Goal: Task Accomplishment & Management: Use online tool/utility

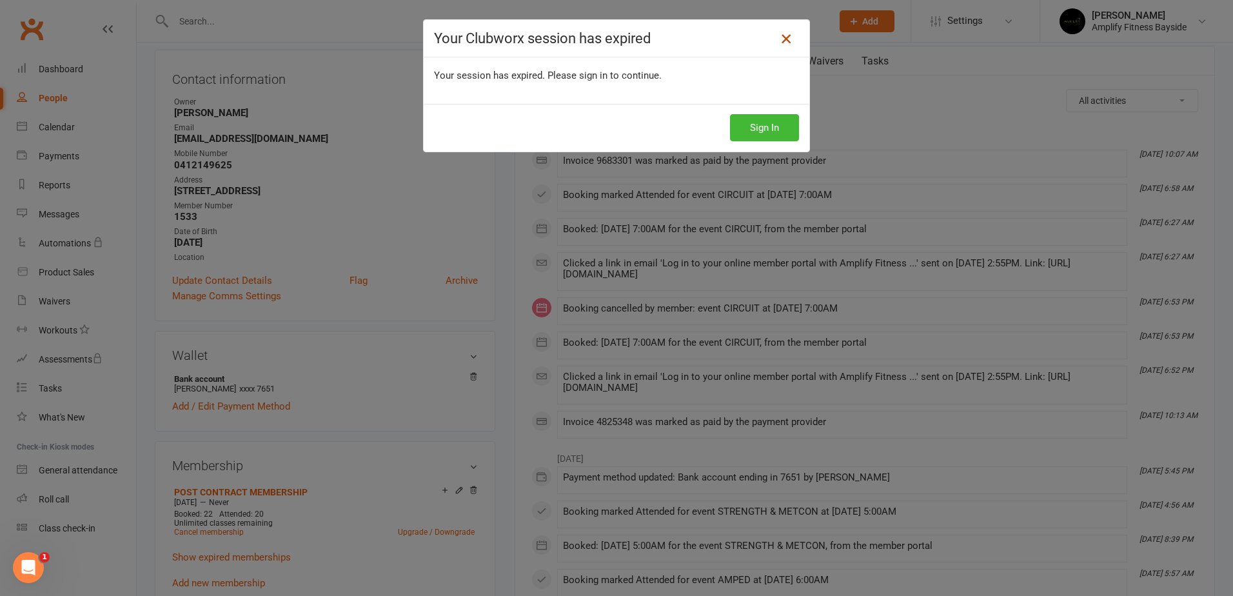
click at [781, 43] on icon at bounding box center [785, 38] width 15 height 15
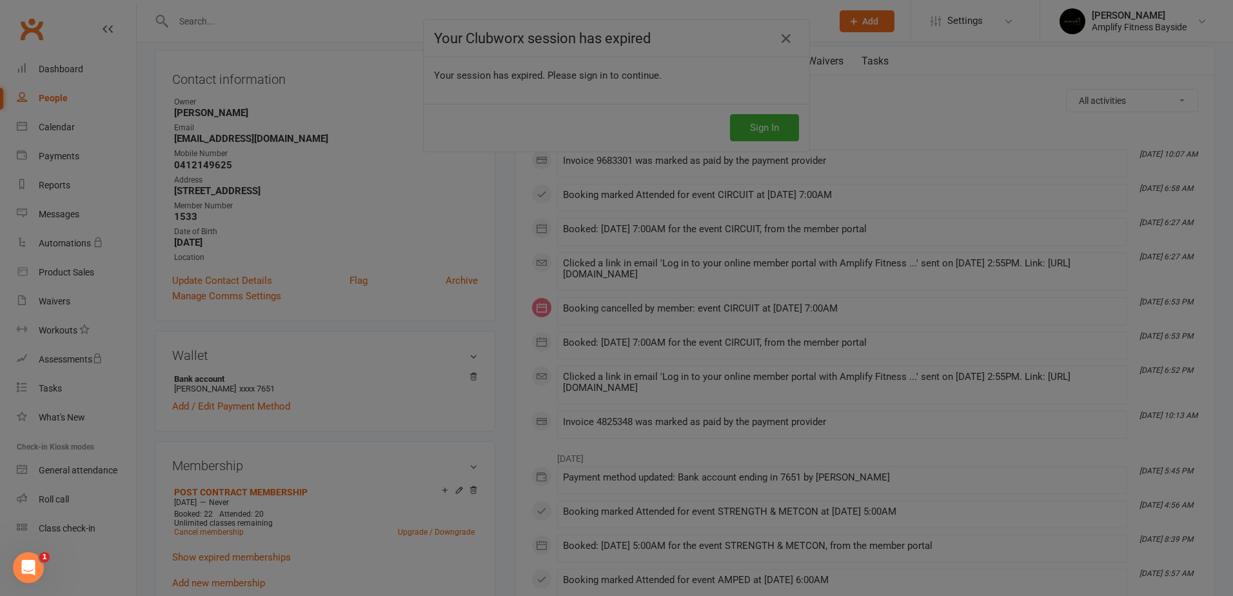
click at [745, 116] on div at bounding box center [616, 298] width 1233 height 596
click at [766, 118] on div at bounding box center [616, 298] width 1233 height 596
click at [787, 38] on div at bounding box center [616, 298] width 1233 height 596
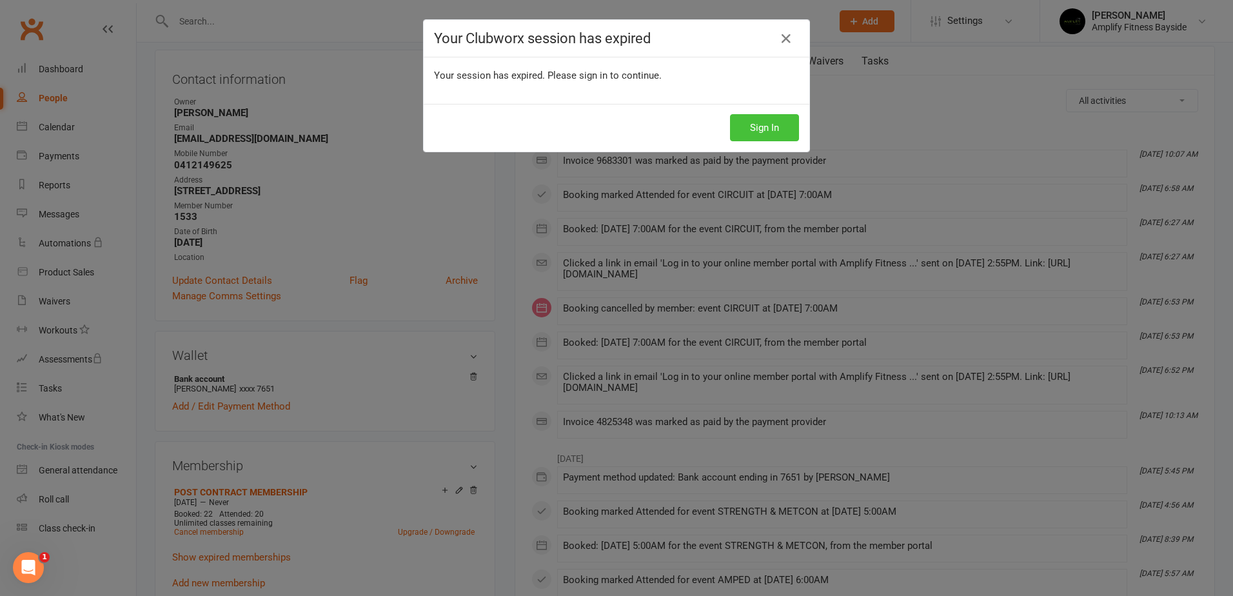
click at [751, 122] on button "Sign In" at bounding box center [764, 127] width 69 height 27
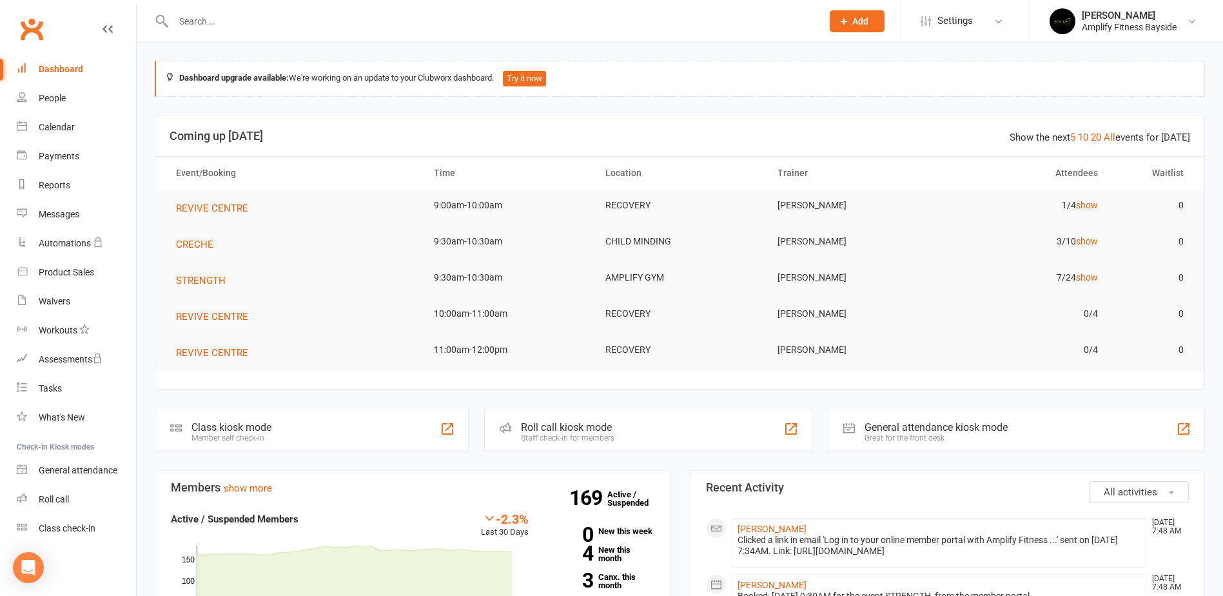
click at [310, 426] on div "Class kiosk mode Member self check-in" at bounding box center [312, 429] width 314 height 44
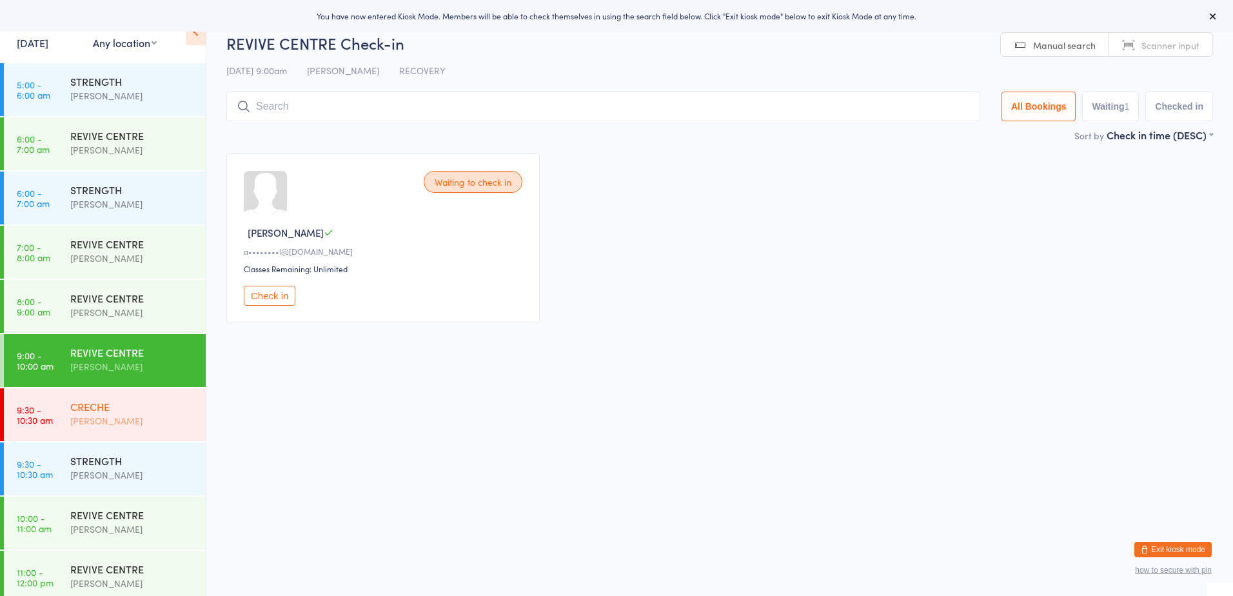
click at [124, 396] on div "CRECHE Kristy Cannavo" at bounding box center [137, 413] width 135 height 51
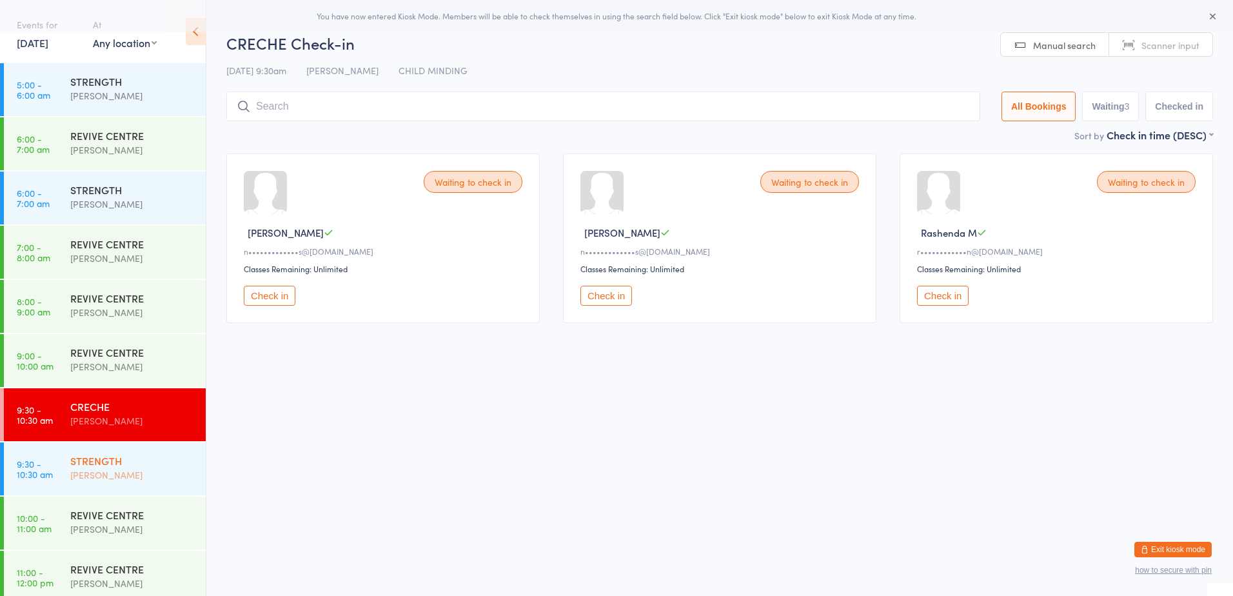
click at [103, 452] on div "STRENGTH Lucy Quinn" at bounding box center [137, 467] width 135 height 51
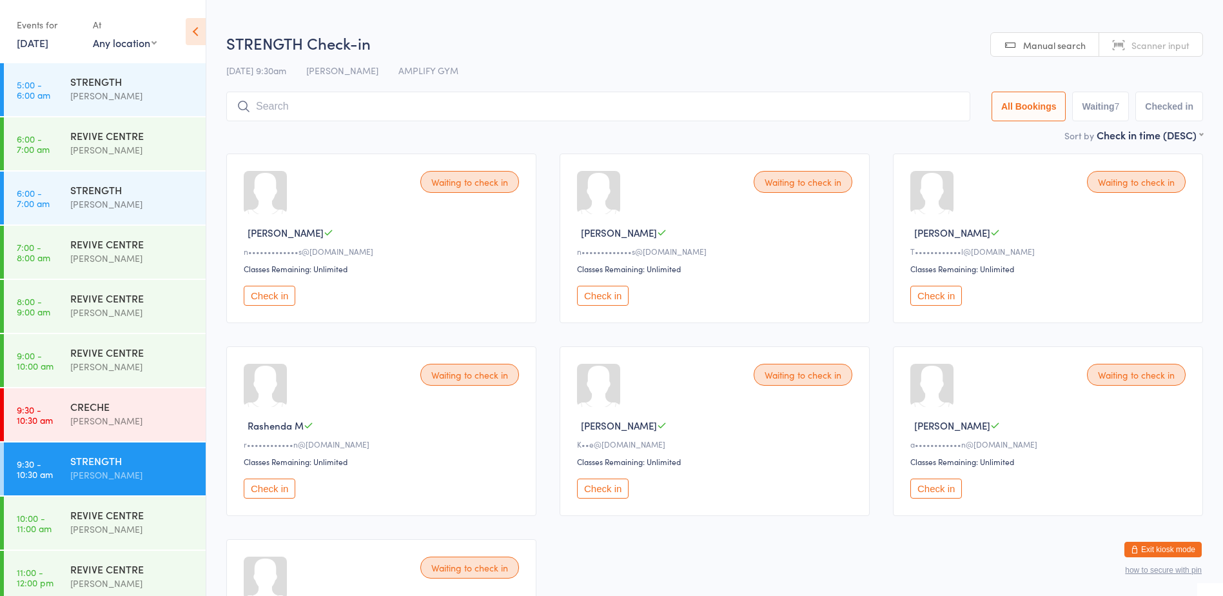
scroll to position [64, 0]
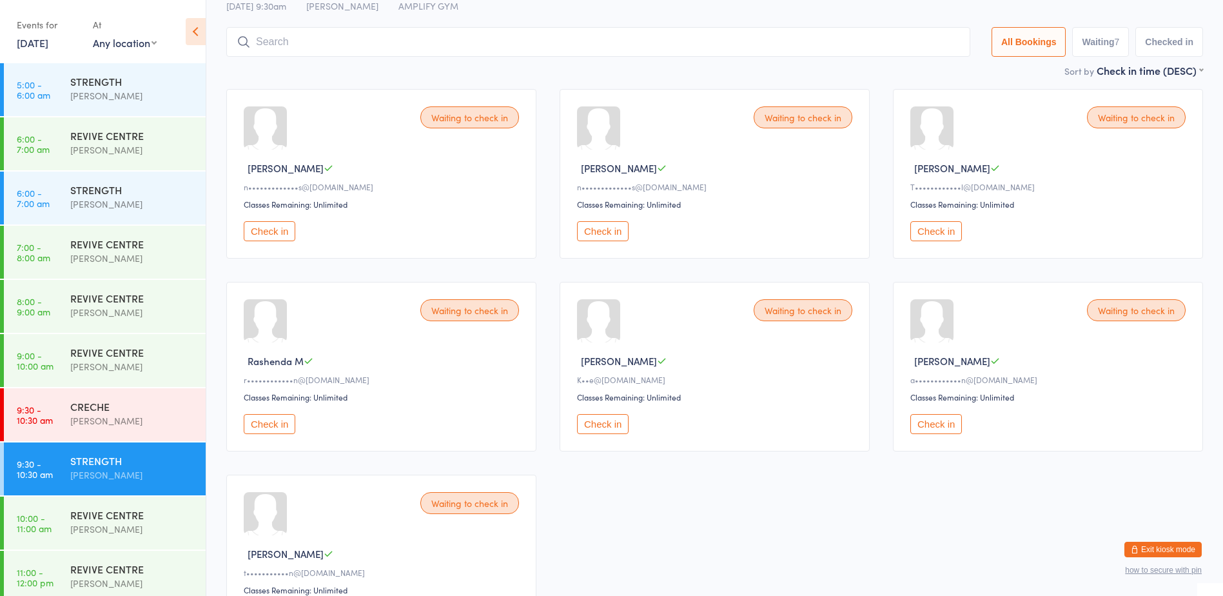
click at [917, 424] on button "Check in" at bounding box center [936, 424] width 52 height 20
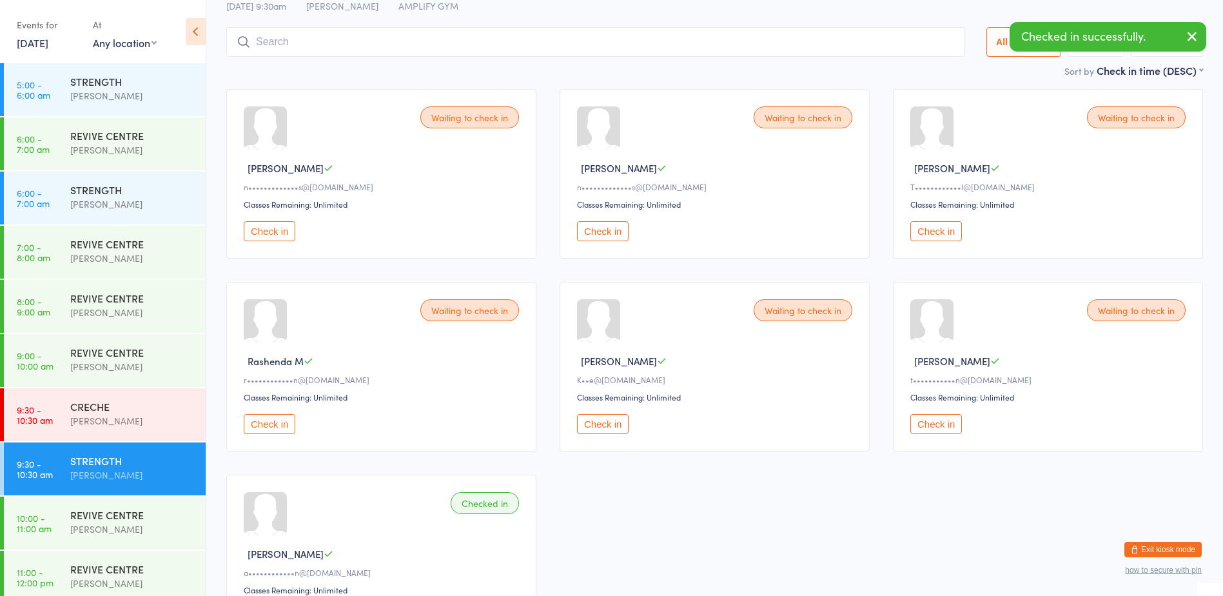
click at [600, 422] on button "Check in" at bounding box center [603, 424] width 52 height 20
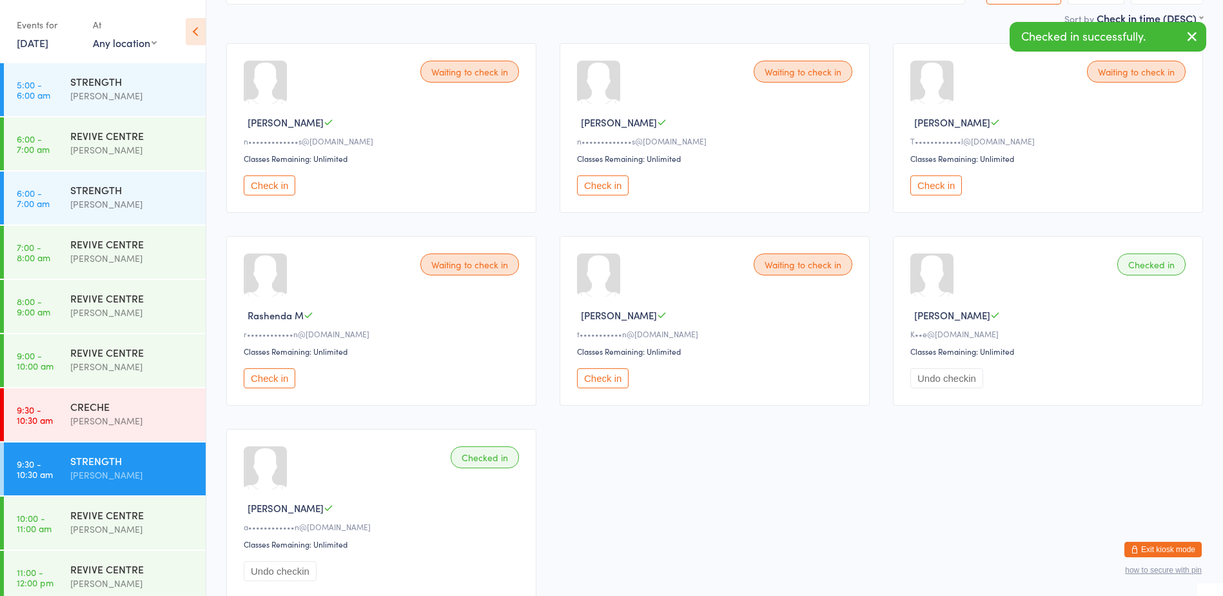
scroll to position [129, 0]
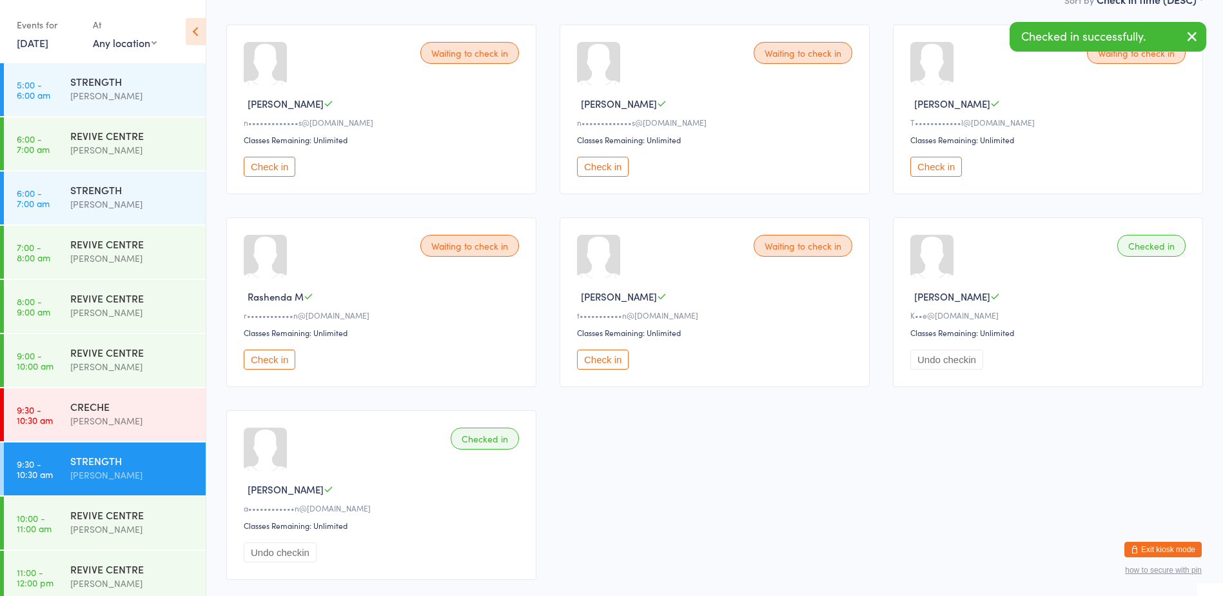
click at [597, 356] on button "Check in" at bounding box center [603, 359] width 52 height 20
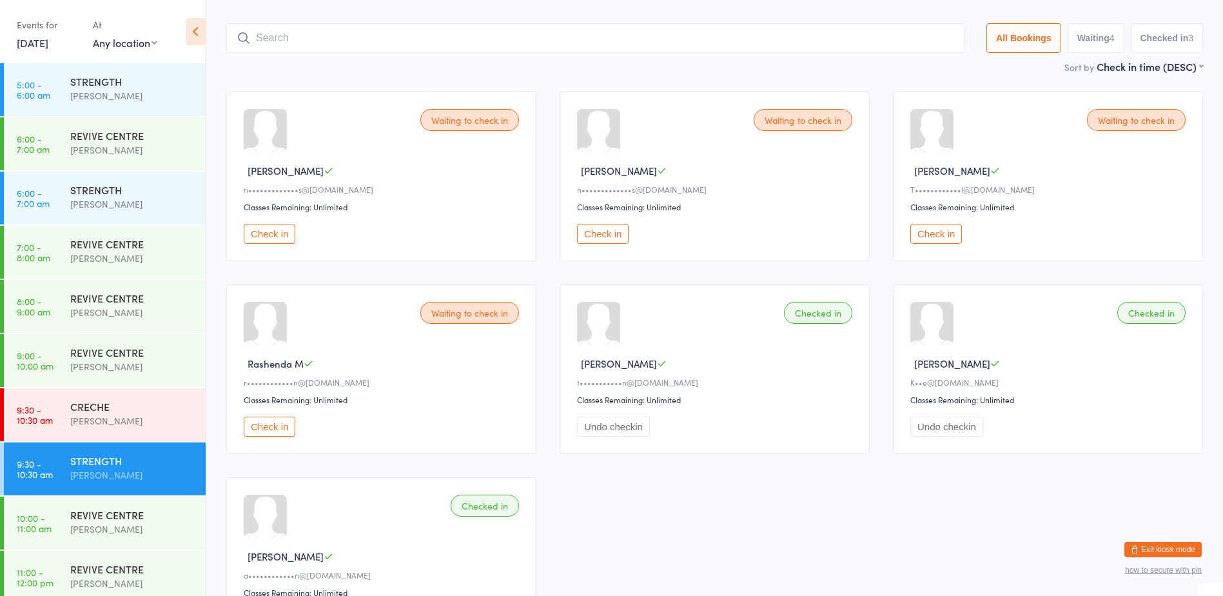
scroll to position [0, 0]
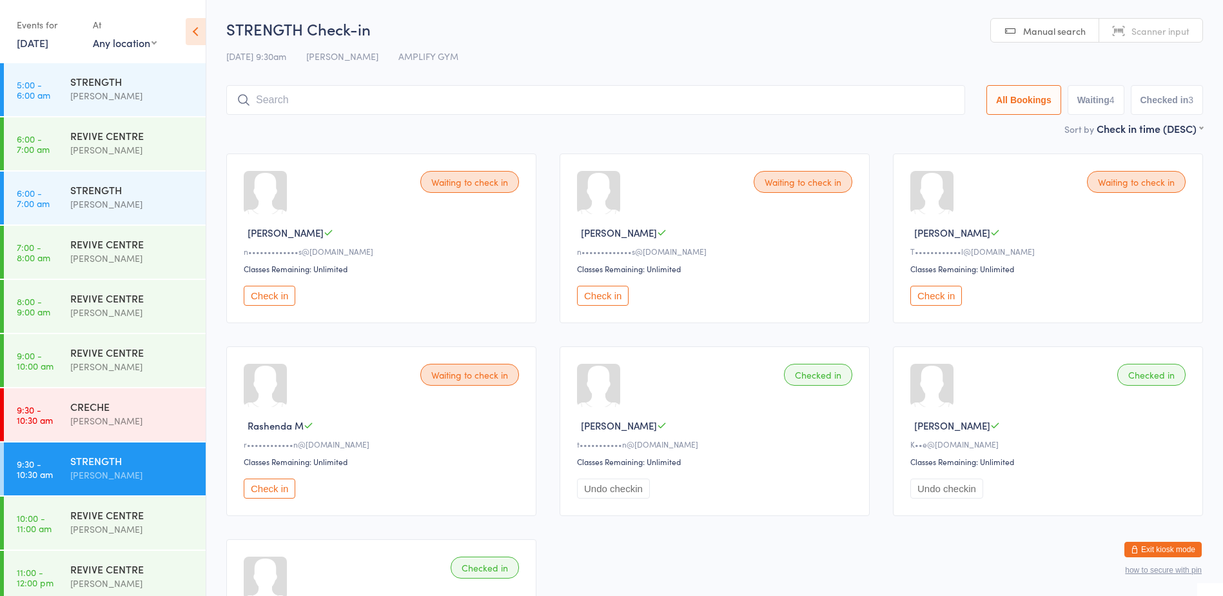
click at [282, 98] on input "search" at bounding box center [595, 100] width 739 height 30
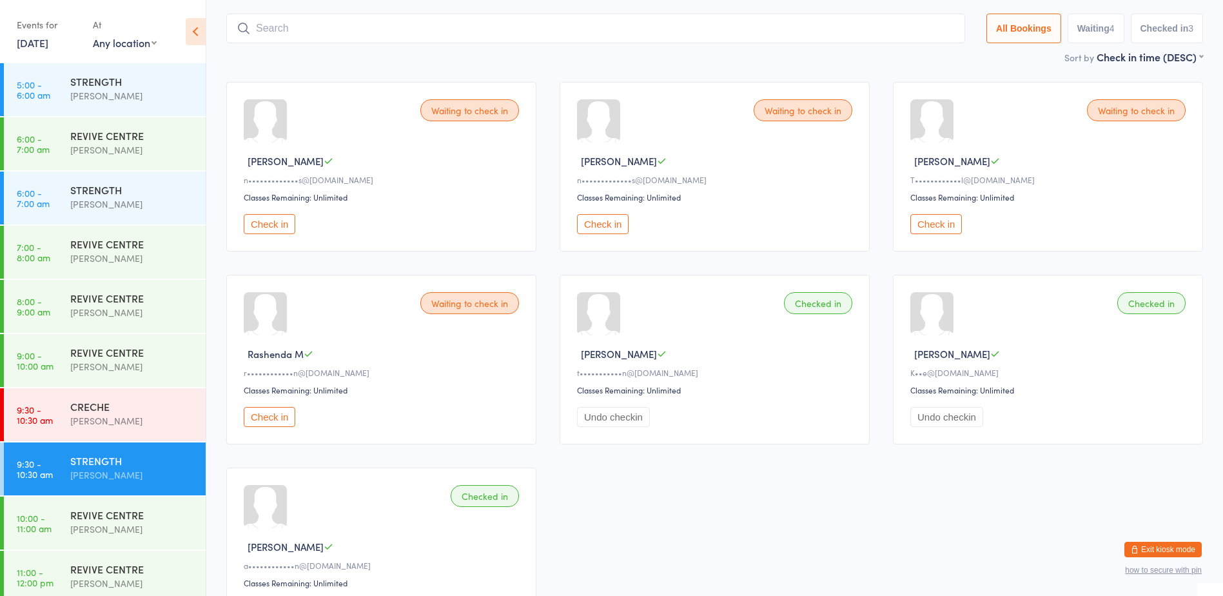
scroll to position [85, 0]
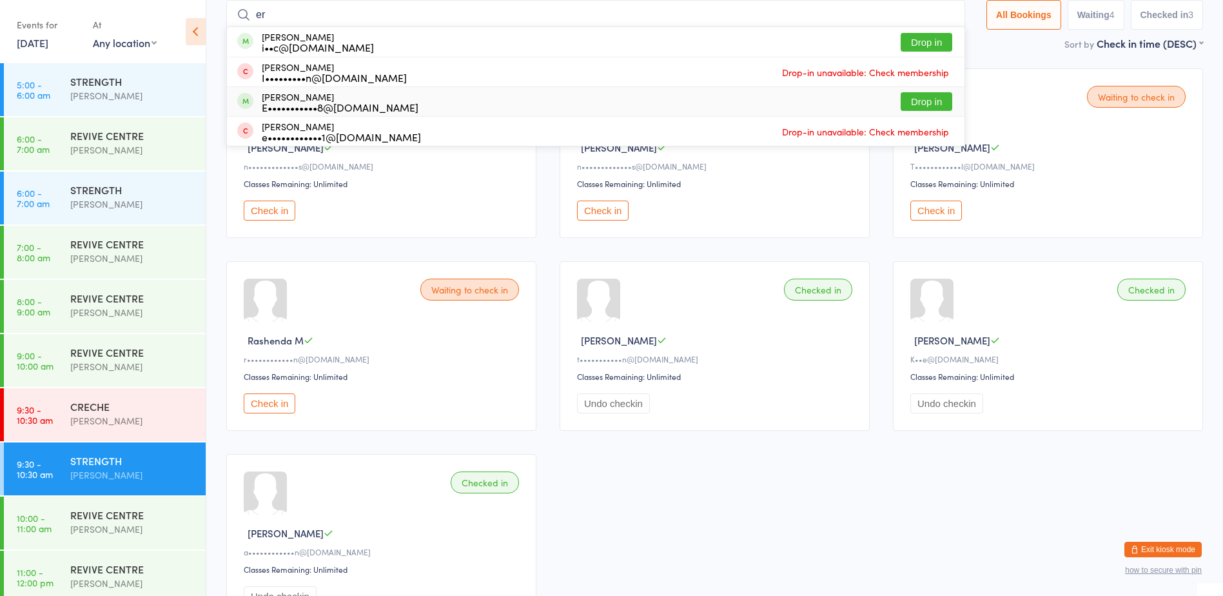
type input "er"
click at [916, 95] on button "Drop in" at bounding box center [927, 101] width 52 height 19
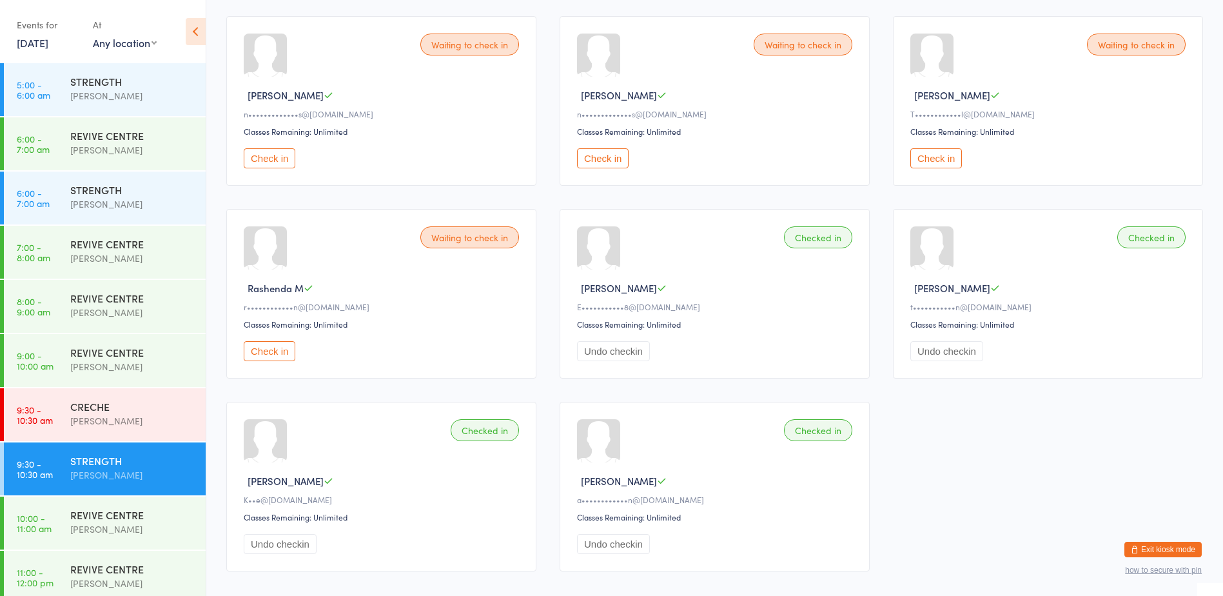
scroll to position [138, 0]
type input "1531"
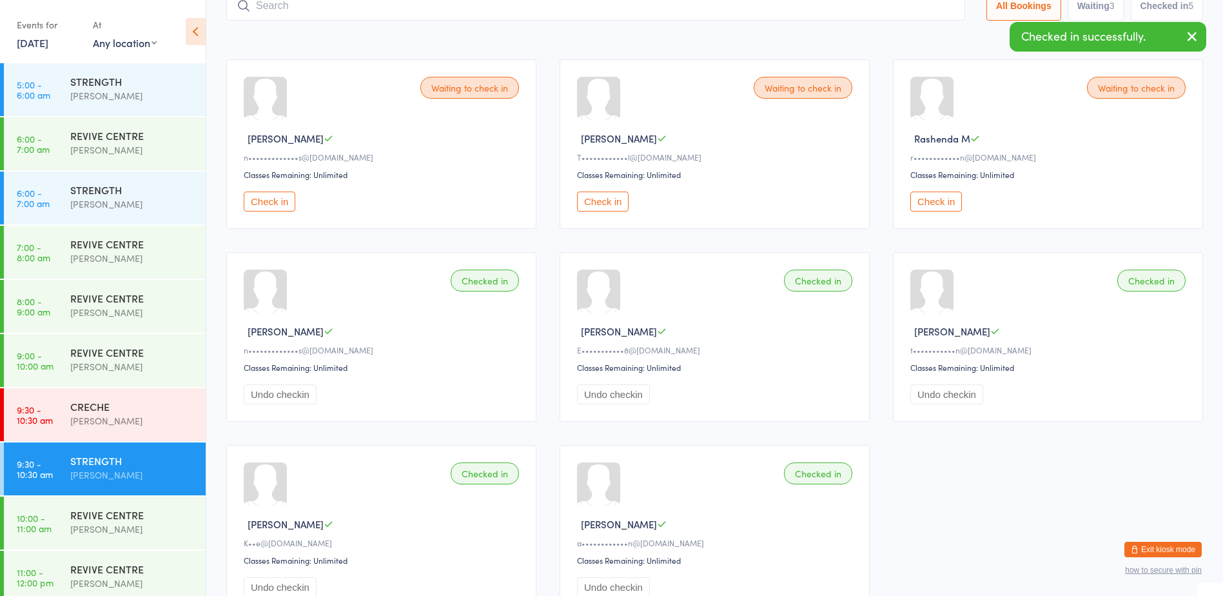
click at [249, 204] on button "Check in" at bounding box center [270, 201] width 52 height 20
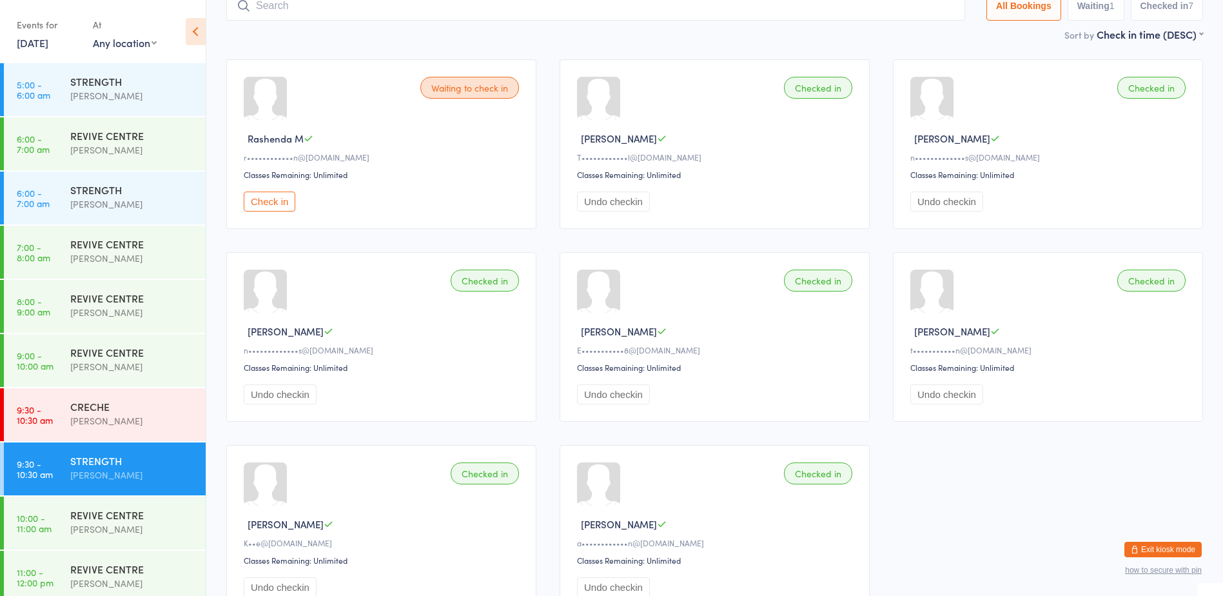
click at [249, 204] on button "Check in" at bounding box center [270, 201] width 52 height 20
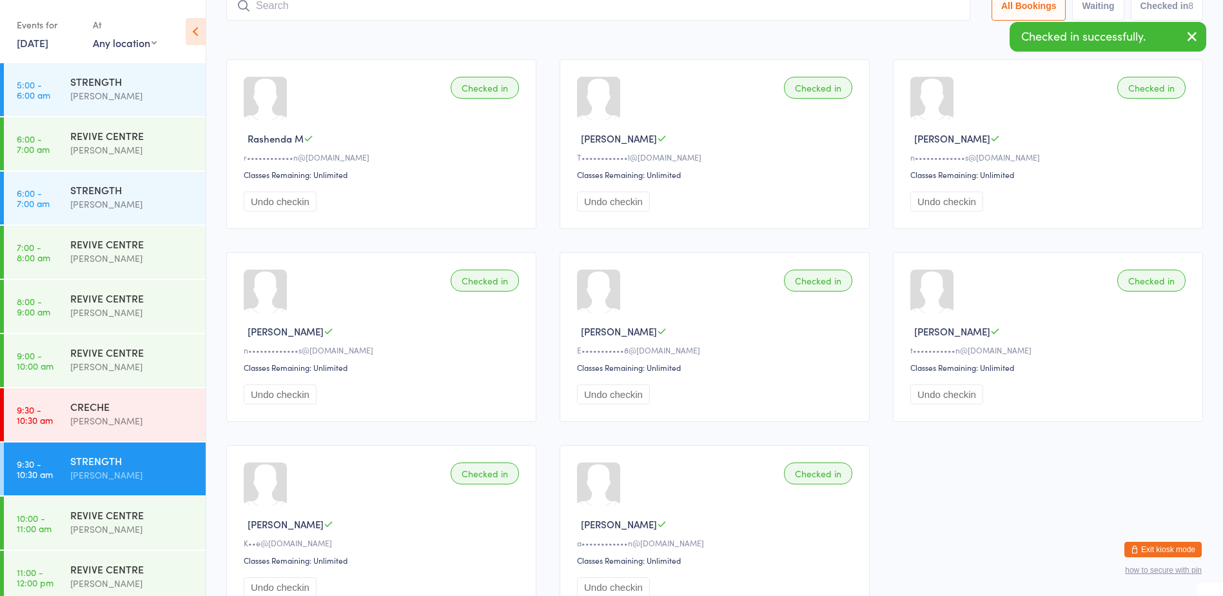
click at [1160, 543] on button "Exit kiosk mode" at bounding box center [1162, 548] width 77 height 15
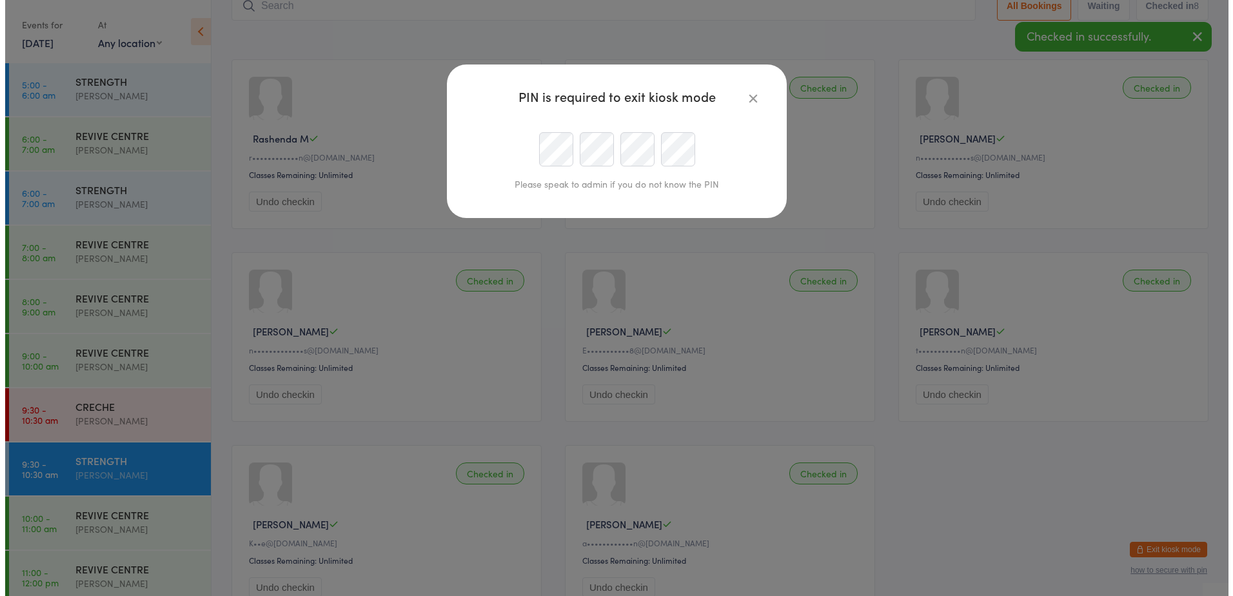
scroll to position [85, 0]
